Goal: Communication & Community: Participate in discussion

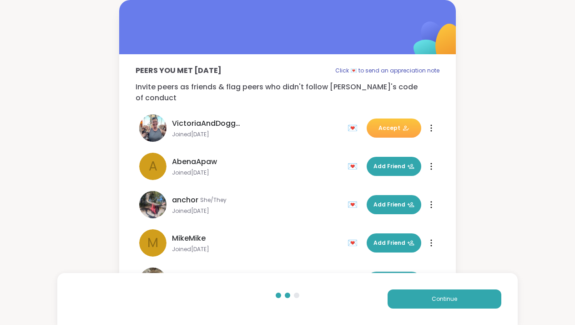
click at [418, 297] on button "Continue" at bounding box center [445, 298] width 114 height 19
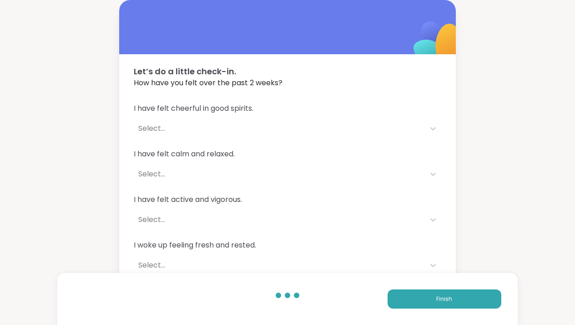
click at [418, 297] on button "Finish" at bounding box center [445, 298] width 114 height 19
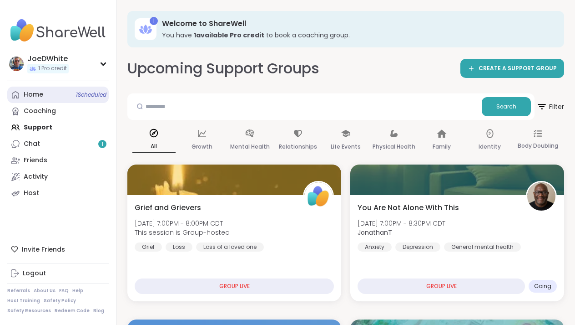
click at [35, 90] on div "Home 1 Scheduled" at bounding box center [34, 94] width 20 height 9
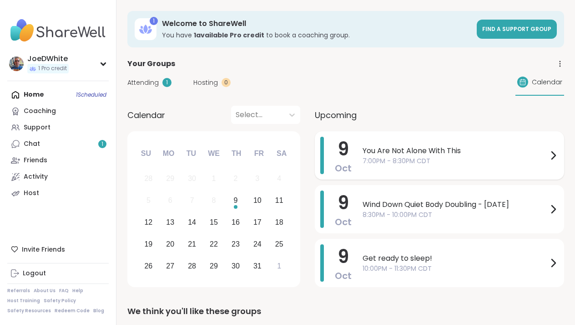
click at [410, 146] on span "You Are Not Alone With This" at bounding box center [455, 150] width 185 height 11
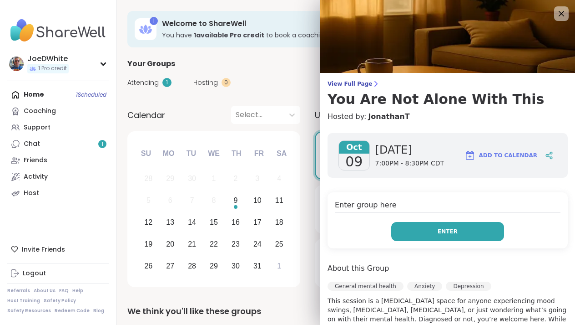
click at [472, 234] on button "Enter" at bounding box center [448, 231] width 113 height 19
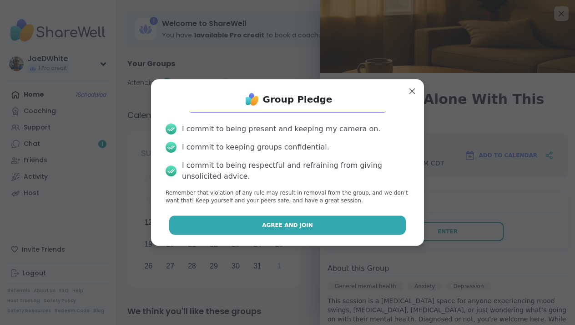
click at [331, 223] on button "Agree and Join" at bounding box center [287, 224] width 237 height 19
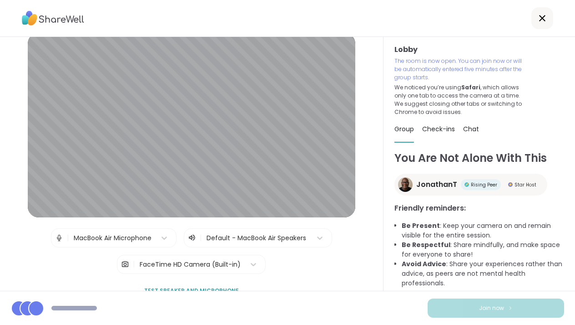
scroll to position [13, 0]
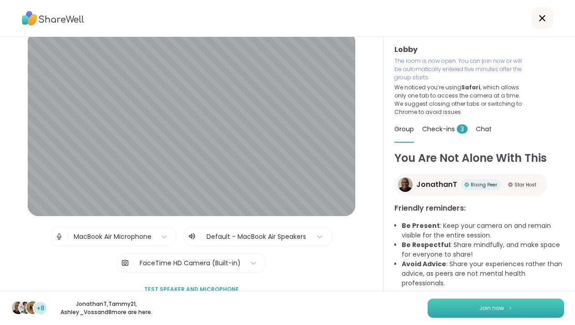
click at [477, 305] on button "Join now" at bounding box center [496, 307] width 137 height 19
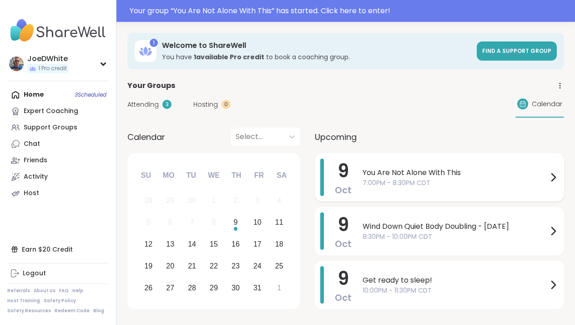
click at [382, 174] on span "You Are Not Alone With This" at bounding box center [455, 172] width 185 height 11
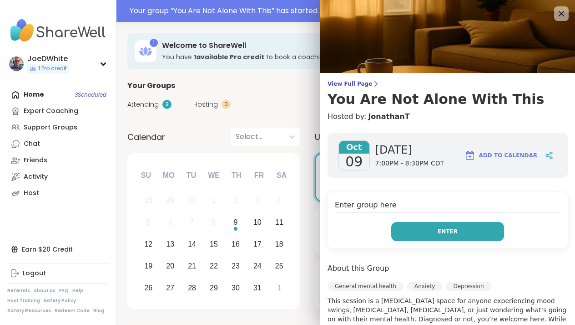
click at [422, 225] on button "Enter" at bounding box center [448, 231] width 113 height 19
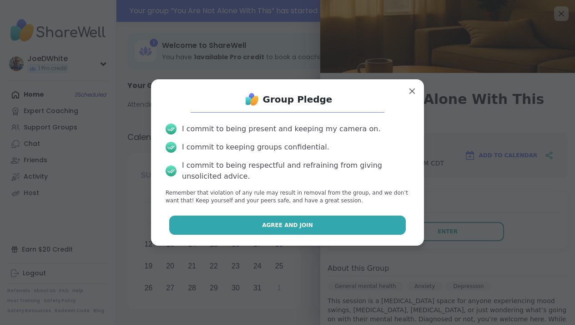
click at [321, 220] on button "Agree and Join" at bounding box center [287, 224] width 237 height 19
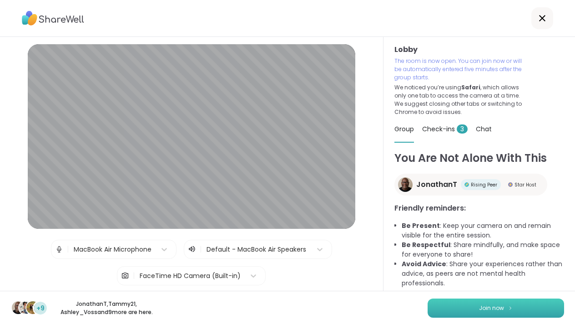
click at [470, 311] on button "Join now" at bounding box center [496, 307] width 137 height 19
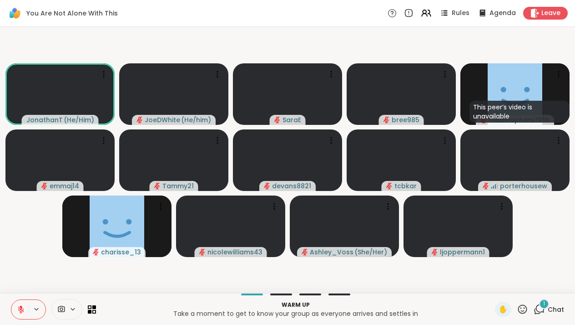
click at [550, 306] on span "Chat" at bounding box center [556, 309] width 16 height 9
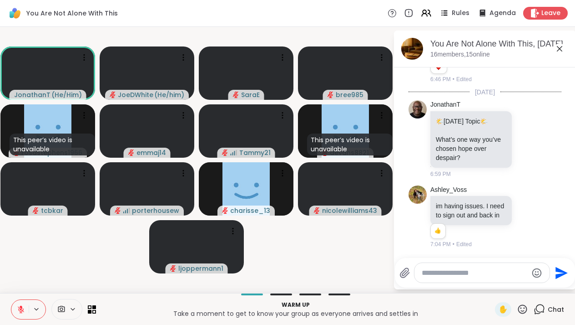
scroll to position [1970, 0]
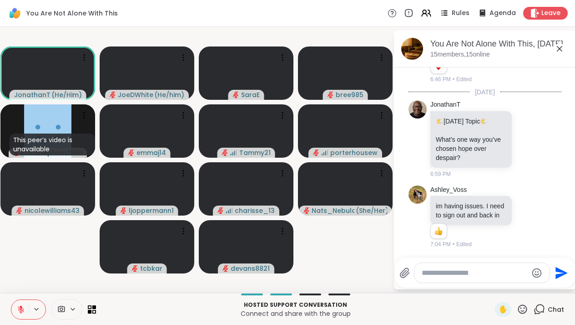
click at [483, 273] on textarea "Type your message" at bounding box center [475, 272] width 106 height 9
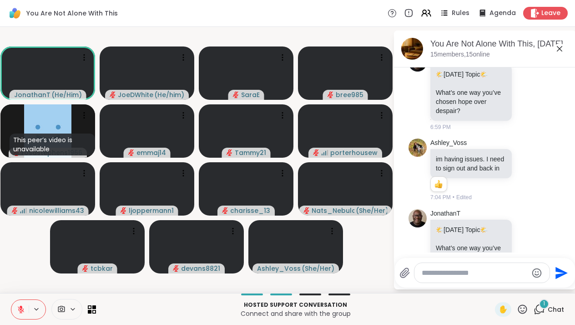
scroll to position [2055, 0]
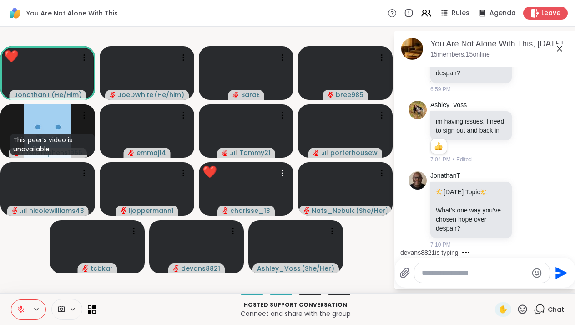
click at [528, 310] on icon at bounding box center [522, 308] width 11 height 11
click at [524, 308] on icon at bounding box center [522, 308] width 11 height 11
click at [495, 281] on div at bounding box center [482, 273] width 135 height 20
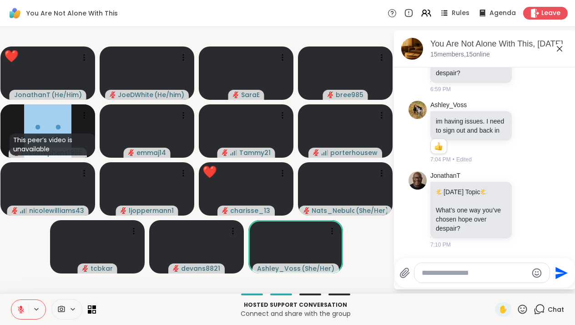
click at [523, 307] on icon at bounding box center [522, 308] width 11 height 11
click at [494, 283] on span "❤️" at bounding box center [496, 285] width 9 height 11
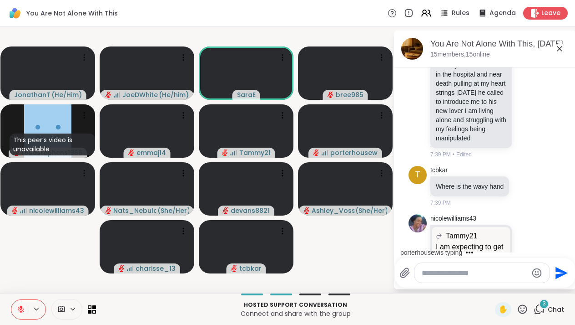
scroll to position [4087, 0]
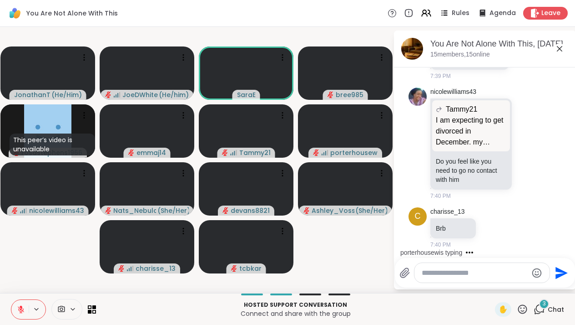
click at [456, 275] on textarea "Type your message" at bounding box center [475, 272] width 106 height 9
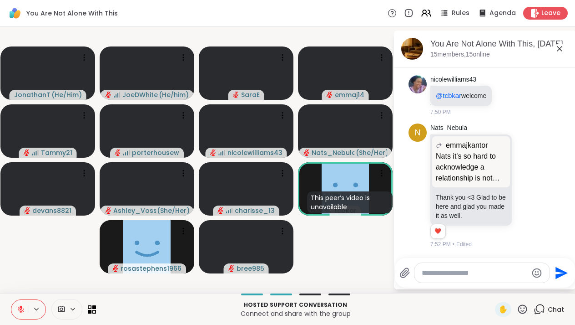
scroll to position [5181, 0]
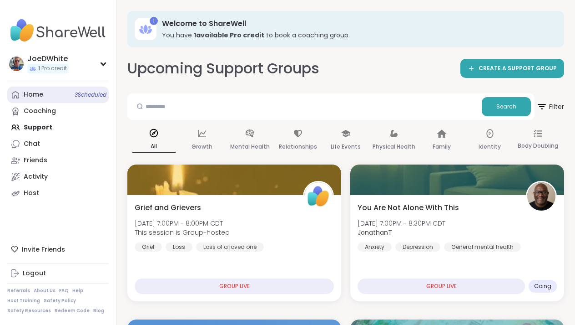
click at [53, 93] on link "Home 3 Scheduled" at bounding box center [58, 95] width 102 height 16
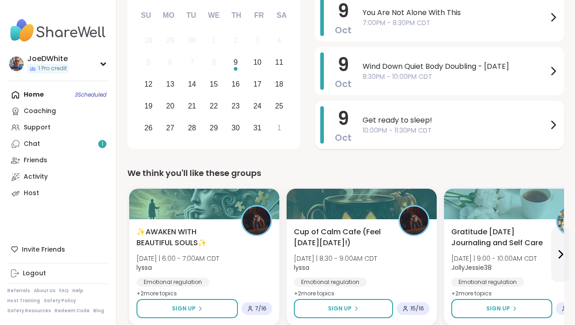
scroll to position [70, 0]
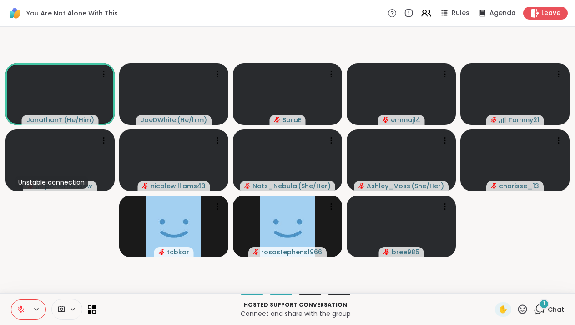
click at [26, 304] on button at bounding box center [19, 309] width 17 height 19
click at [24, 305] on icon at bounding box center [21, 309] width 8 height 8
click at [20, 308] on icon at bounding box center [21, 309] width 8 height 8
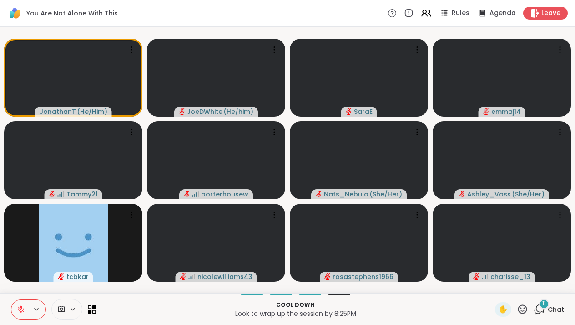
click at [545, 316] on div "11 Chat" at bounding box center [549, 309] width 31 height 15
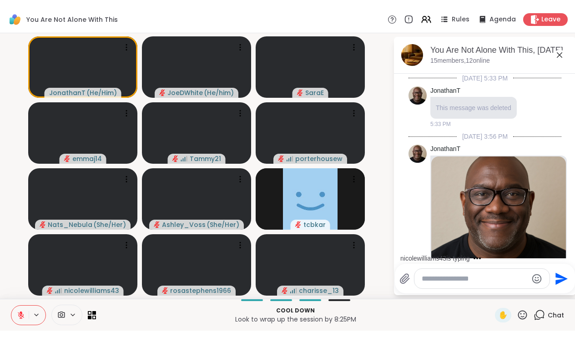
scroll to position [3455, 0]
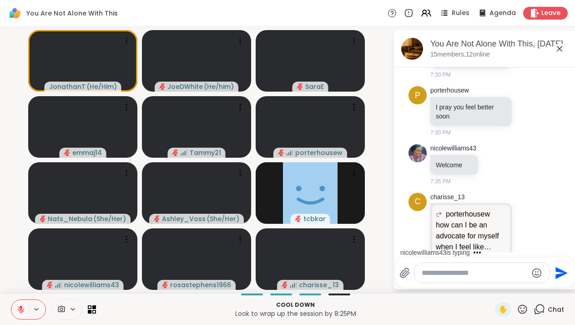
click at [561, 48] on icon at bounding box center [560, 48] width 11 height 11
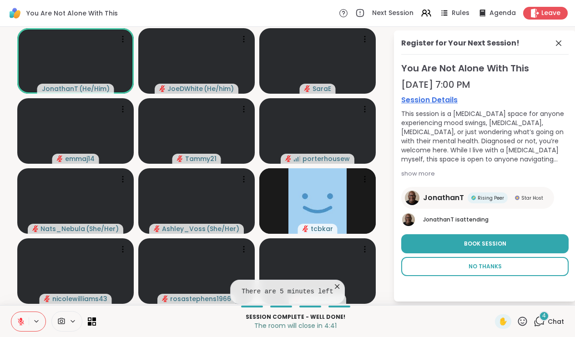
click at [483, 266] on span "No Thanks" at bounding box center [485, 267] width 33 height 8
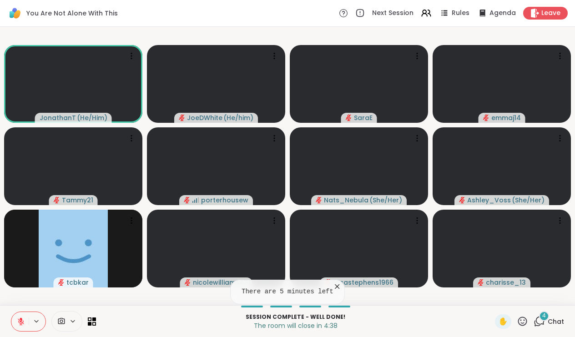
click at [545, 324] on icon at bounding box center [540, 321] width 9 height 8
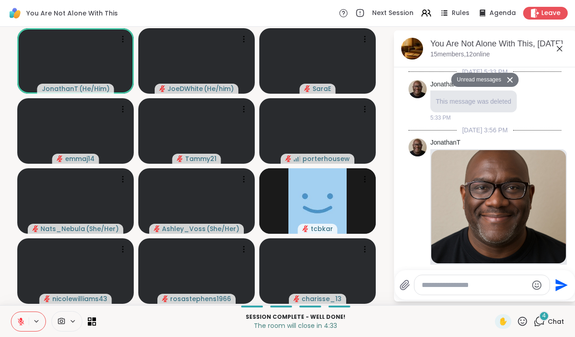
click at [562, 46] on icon at bounding box center [559, 48] width 5 height 5
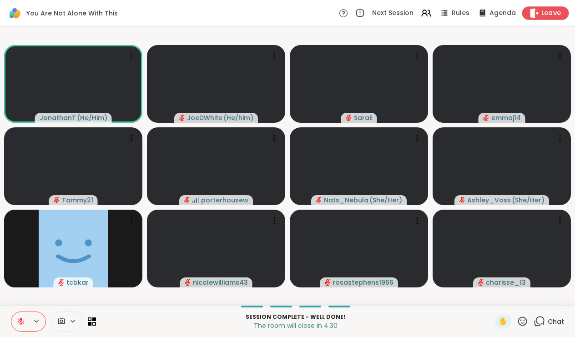
click at [556, 14] on span "Leave" at bounding box center [552, 14] width 20 height 10
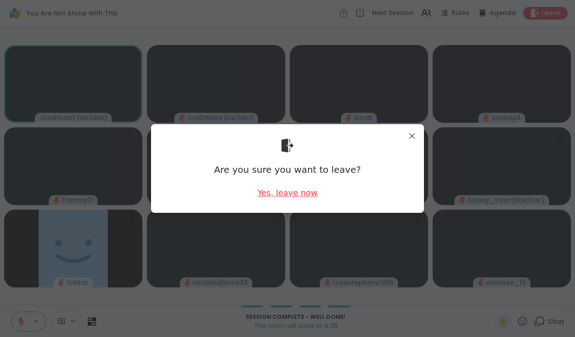
click at [274, 191] on div "Yes, leave now" at bounding box center [288, 192] width 60 height 11
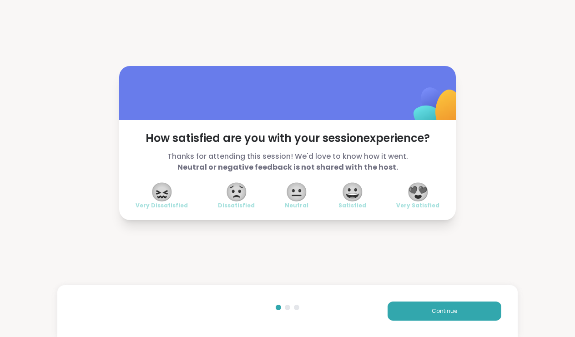
click at [234, 196] on span "😟" at bounding box center [236, 192] width 23 height 16
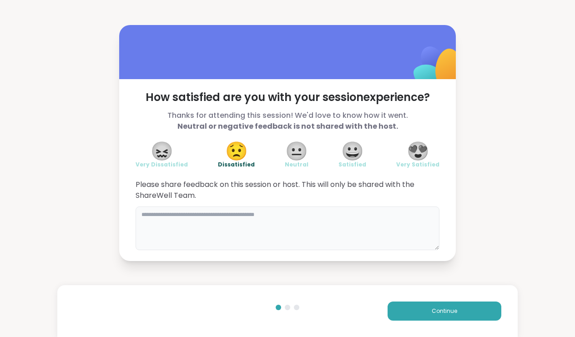
click at [264, 211] on textarea at bounding box center [288, 229] width 304 height 44
click at [461, 311] on button "Continue" at bounding box center [445, 311] width 114 height 19
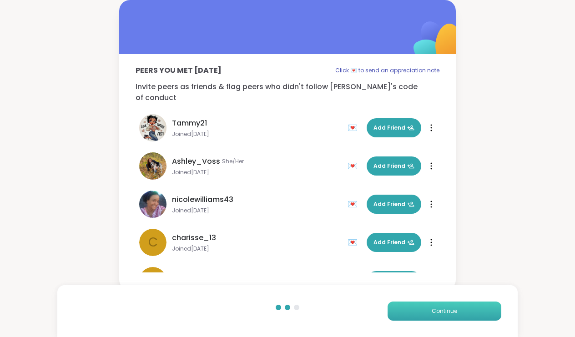
click at [449, 310] on span "Continue" at bounding box center [444, 311] width 25 height 8
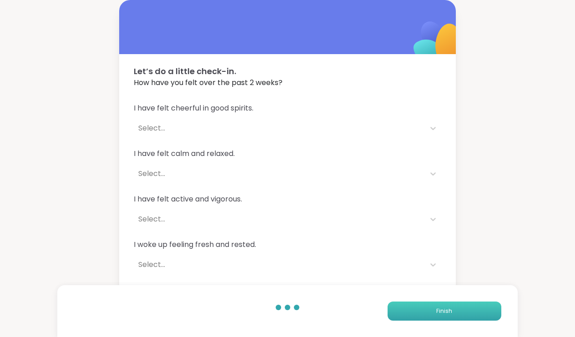
click at [449, 310] on span "Finish" at bounding box center [445, 311] width 16 height 8
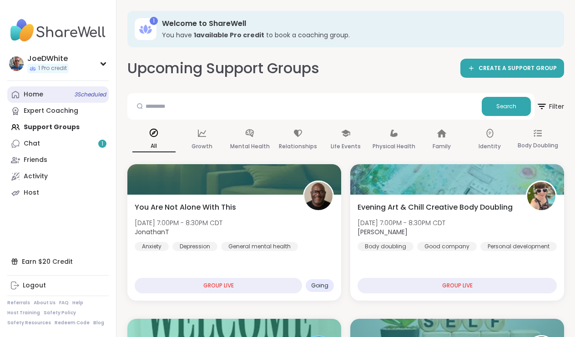
click at [49, 98] on link "Home 3 Scheduled" at bounding box center [58, 95] width 102 height 16
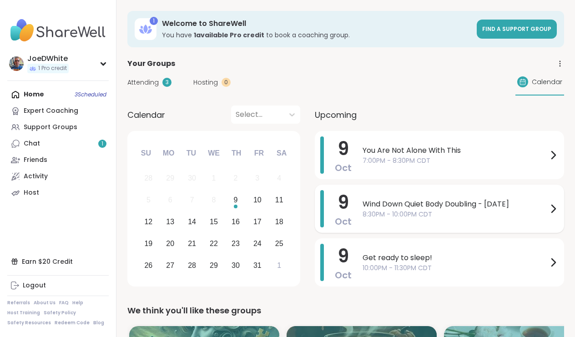
click at [417, 202] on span "Wind Down Quiet Body Doubling - [DATE]" at bounding box center [455, 204] width 185 height 11
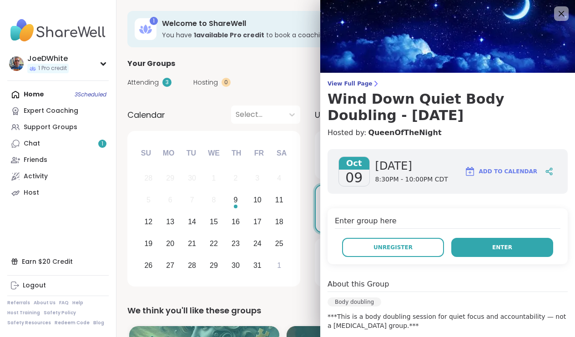
click at [482, 249] on button "Enter" at bounding box center [503, 247] width 102 height 19
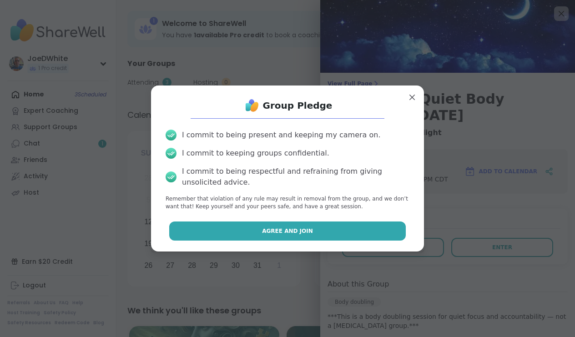
click at [337, 235] on button "Agree and Join" at bounding box center [287, 231] width 237 height 19
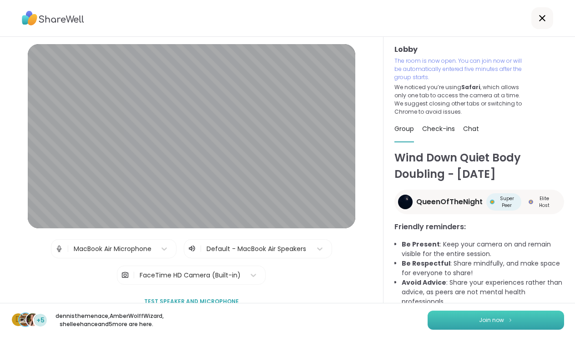
click at [470, 311] on button "Join now" at bounding box center [496, 320] width 137 height 19
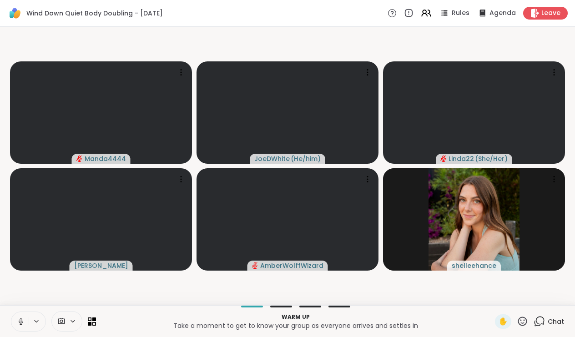
click at [20, 321] on icon at bounding box center [21, 321] width 2 height 4
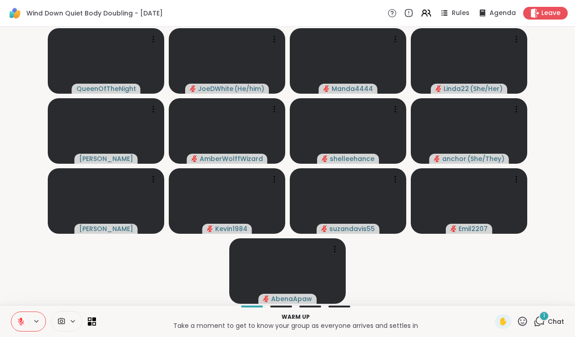
click at [543, 310] on div "Warm up Take a moment to get to know your group as everyone arrives and settles…" at bounding box center [287, 321] width 575 height 32
click at [545, 315] on span "1" at bounding box center [545, 316] width 2 height 8
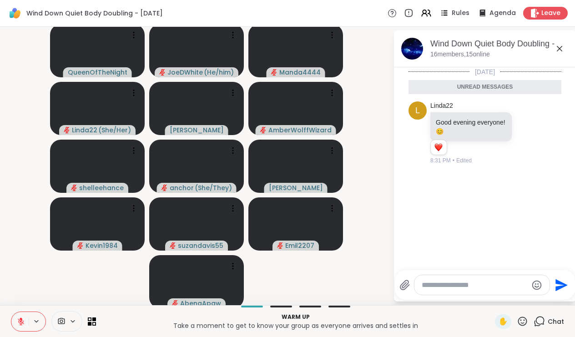
click at [561, 52] on icon at bounding box center [560, 48] width 11 height 11
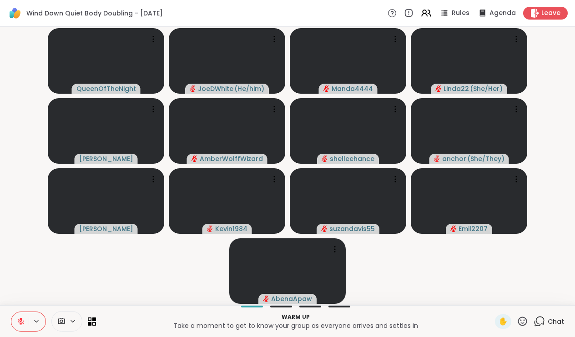
click at [540, 317] on icon at bounding box center [540, 321] width 9 height 8
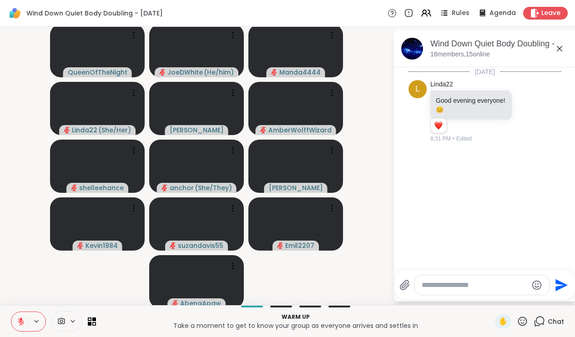
click at [471, 293] on div at bounding box center [482, 285] width 135 height 20
click at [464, 284] on textarea "Type your message" at bounding box center [475, 285] width 106 height 9
type textarea "**********"
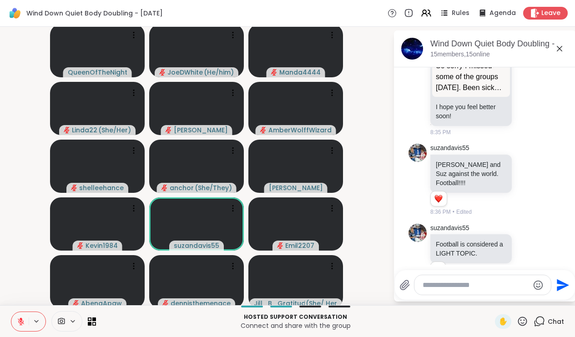
scroll to position [484, 0]
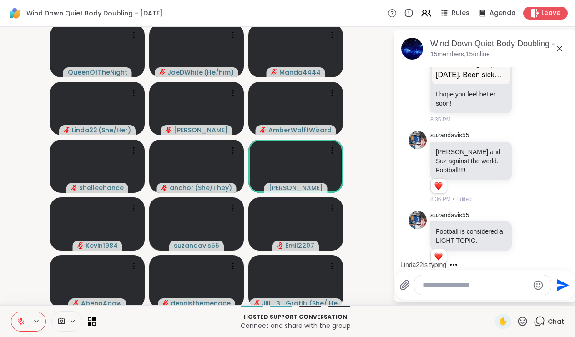
click at [450, 290] on textarea "Type your message" at bounding box center [476, 285] width 106 height 9
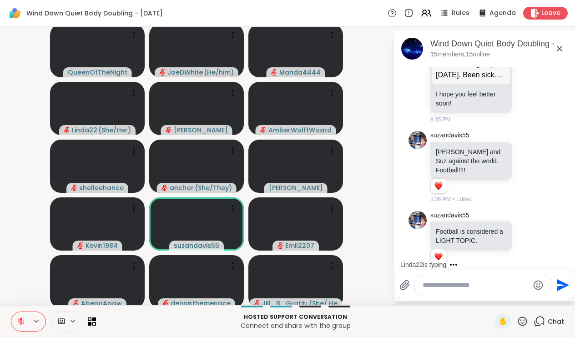
click at [464, 285] on textarea "Type your message" at bounding box center [476, 285] width 106 height 9
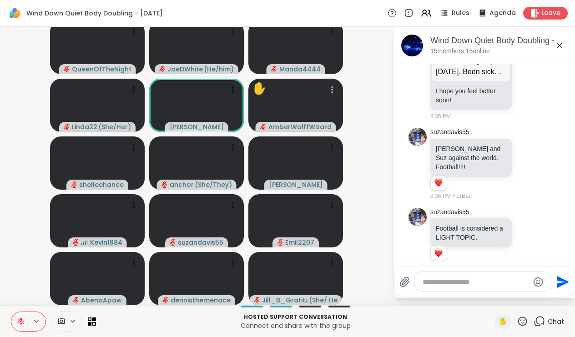
scroll to position [0, 0]
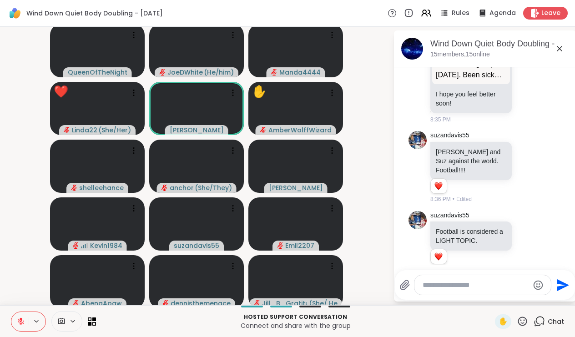
click at [523, 324] on icon at bounding box center [522, 321] width 11 height 11
click at [515, 299] on span "👍" at bounding box center [516, 297] width 9 height 11
